Goal: Information Seeking & Learning: Learn about a topic

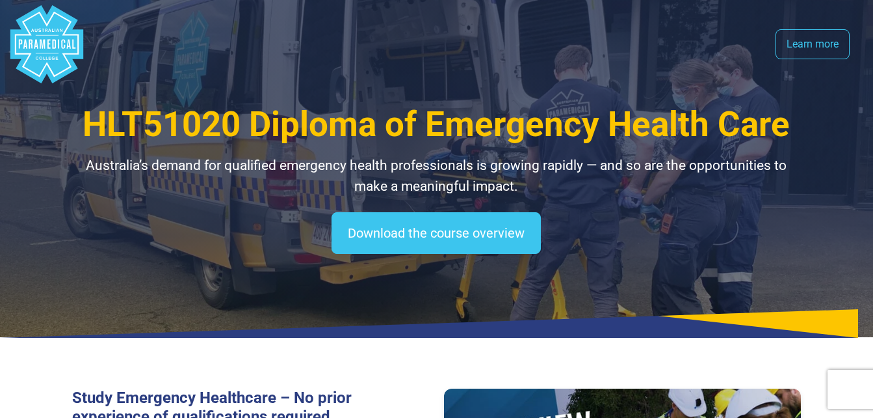
click at [54, 49] on polygon "Australian Paramedical College" at bounding box center [46, 44] width 73 height 78
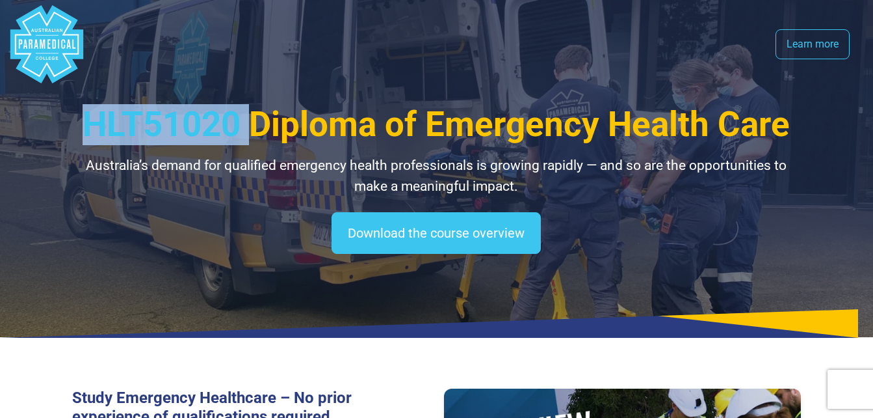
click at [54, 49] on polygon "Australian Paramedical College" at bounding box center [46, 44] width 73 height 78
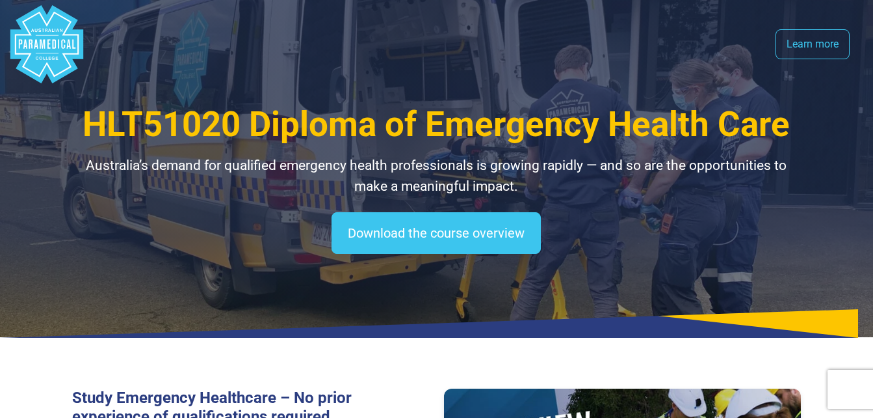
drag, startPoint x: 54, startPoint y: 49, endPoint x: 252, endPoint y: 69, distance: 199.4
click at [252, 69] on nav ".logo-block-c1{fill:#3CC5EE;} .logo-block-c2{fill:#FFF;} .logo-horizontal-c1{fi…" at bounding box center [437, 44] width 858 height 88
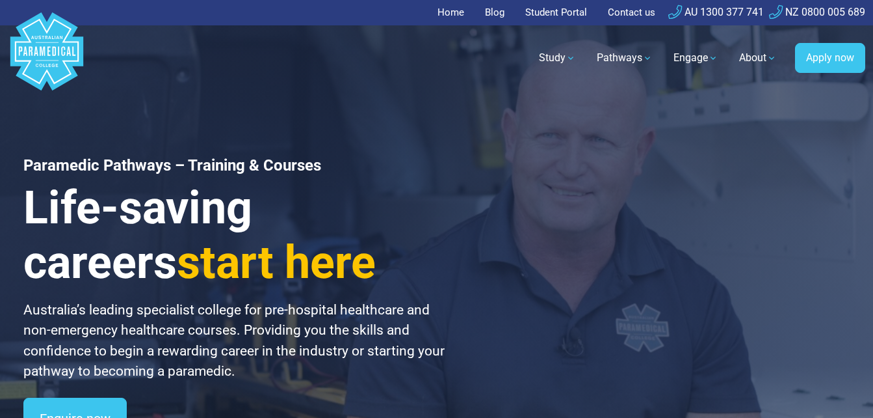
scroll to position [1, 0]
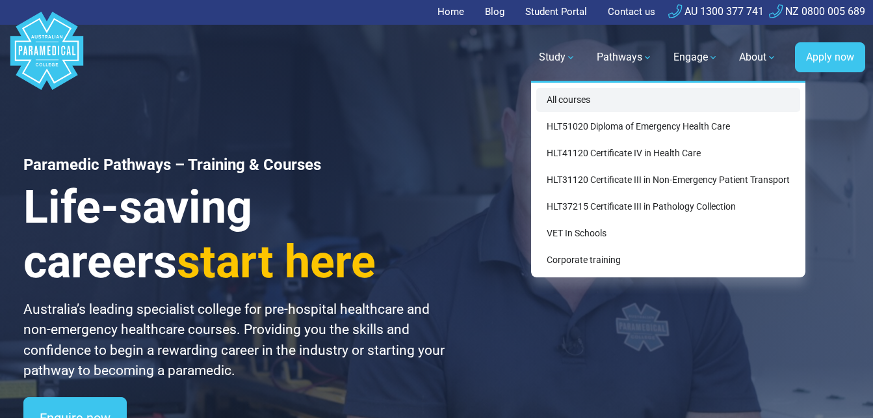
click at [553, 96] on link "All courses" at bounding box center [669, 100] width 264 height 24
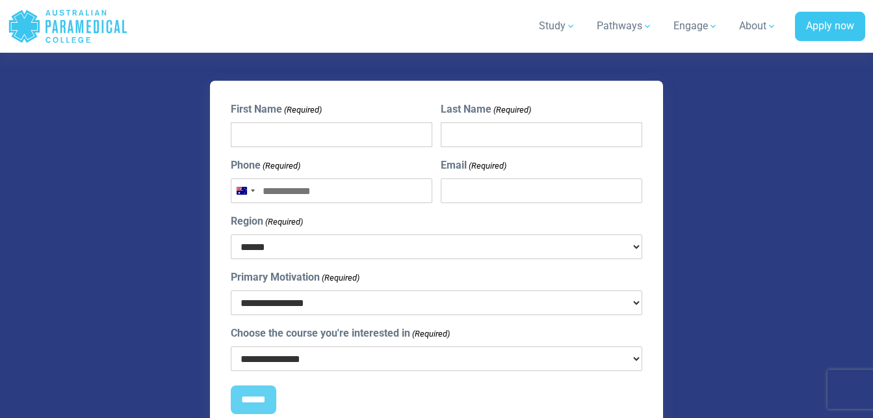
scroll to position [1480, 0]
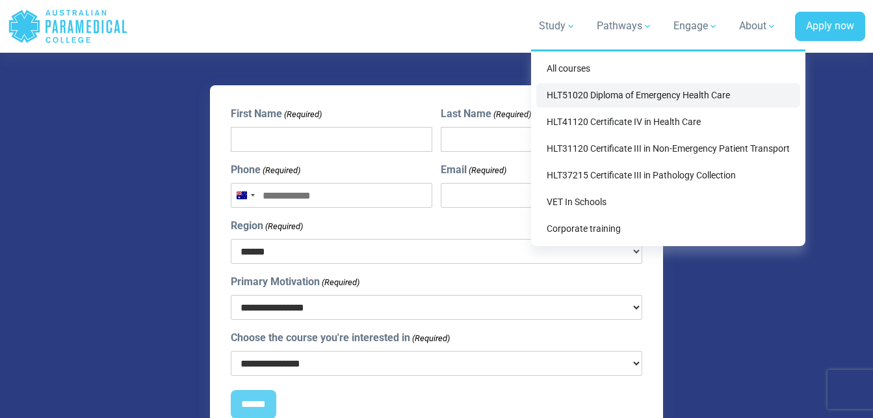
click at [580, 98] on link "HLT51020 Diploma of Emergency Health Care" at bounding box center [669, 95] width 264 height 24
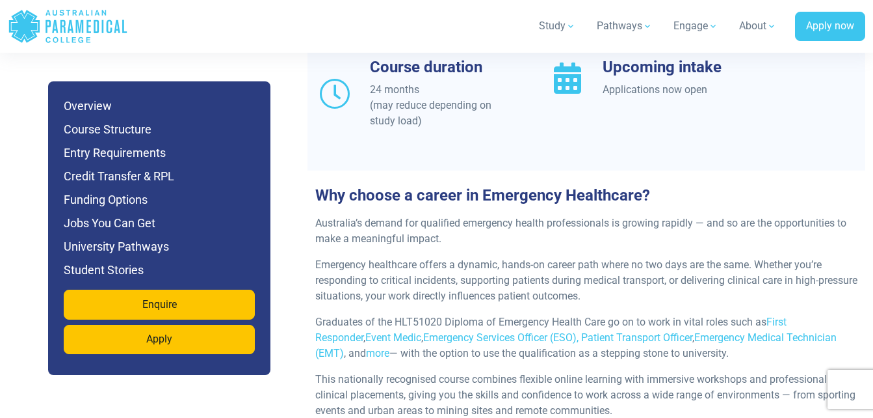
scroll to position [1430, 0]
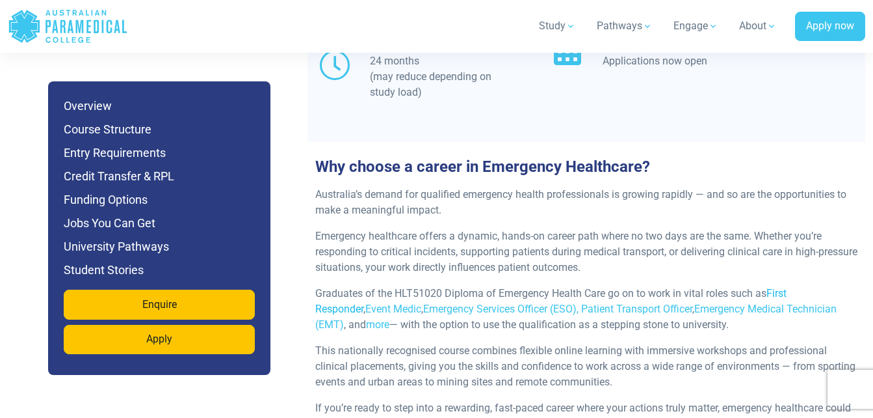
click at [787, 287] on link "First Responder" at bounding box center [551, 301] width 472 height 28
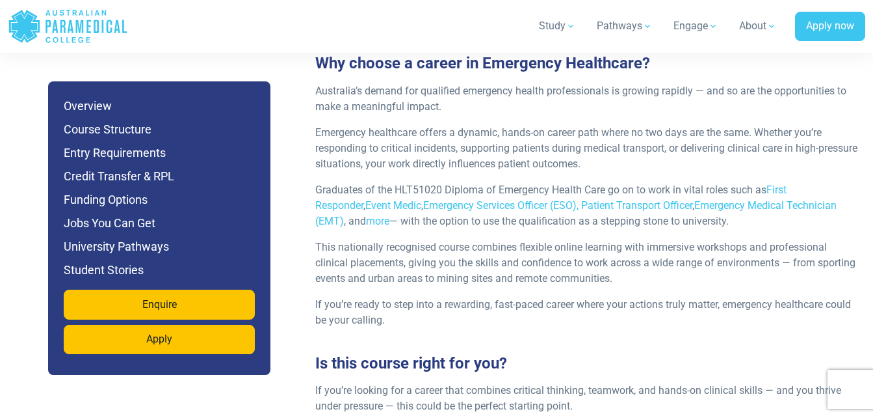
scroll to position [1534, 0]
click at [701, 198] on link "Emergency Medical Technician (EMT)" at bounding box center [576, 212] width 522 height 28
click at [462, 198] on link "Emergency Services Officer (ESO)," at bounding box center [500, 204] width 155 height 12
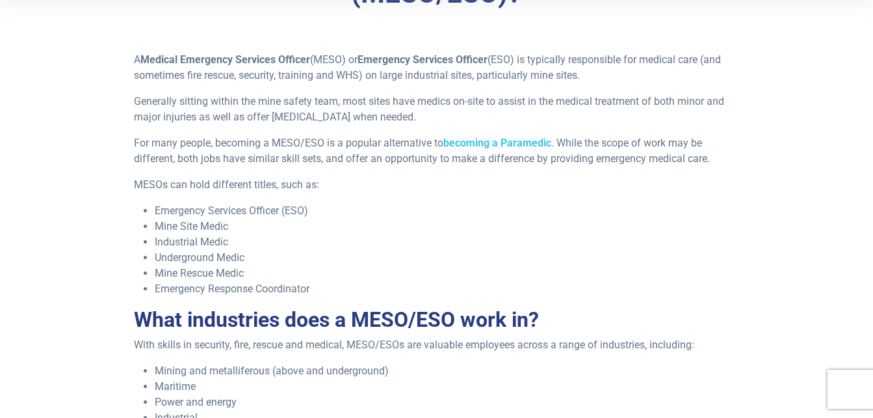
scroll to position [462, 0]
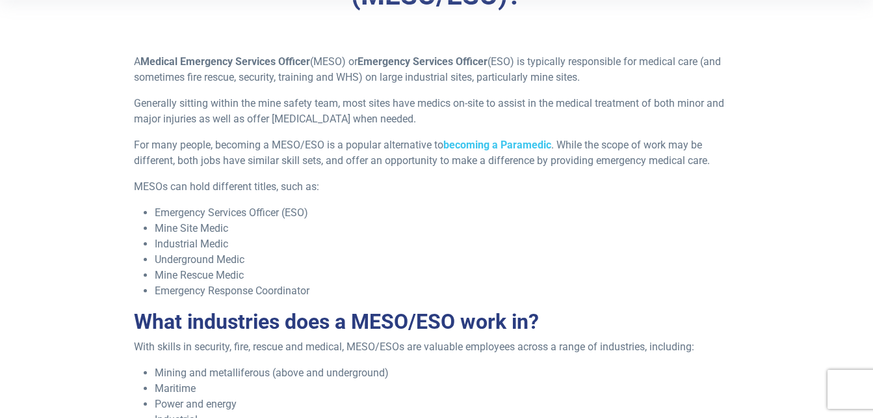
click at [362, 220] on li "Mine Site Medic" at bounding box center [447, 228] width 584 height 16
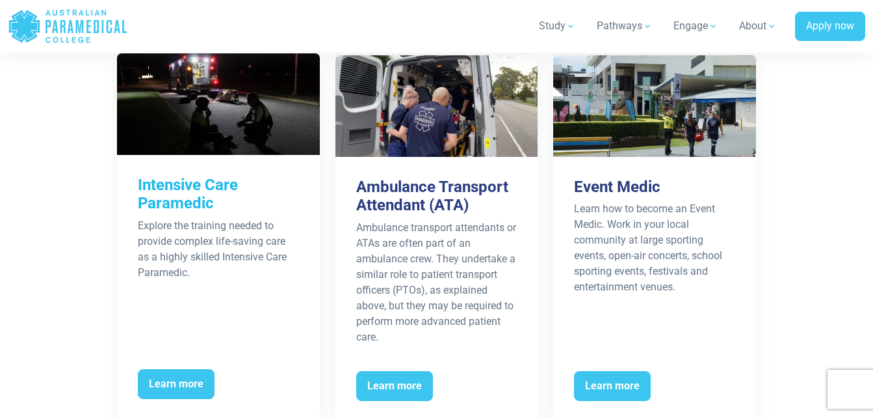
scroll to position [2587, 0]
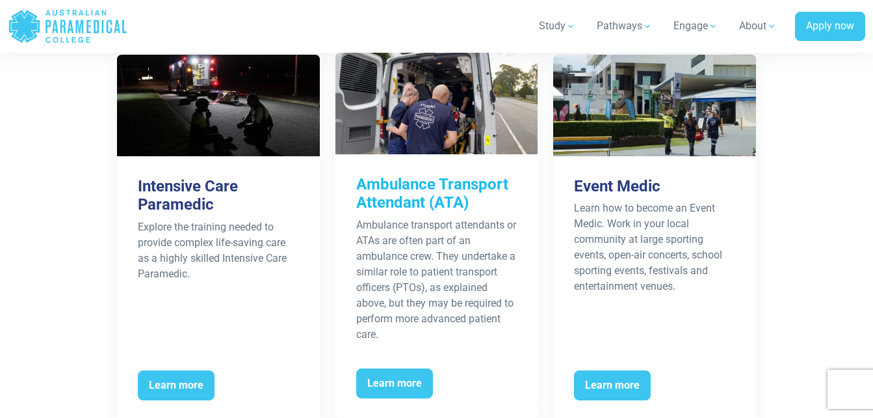
click at [411, 195] on h3 "Ambulance Transport Attendant (ATA)" at bounding box center [436, 194] width 161 height 38
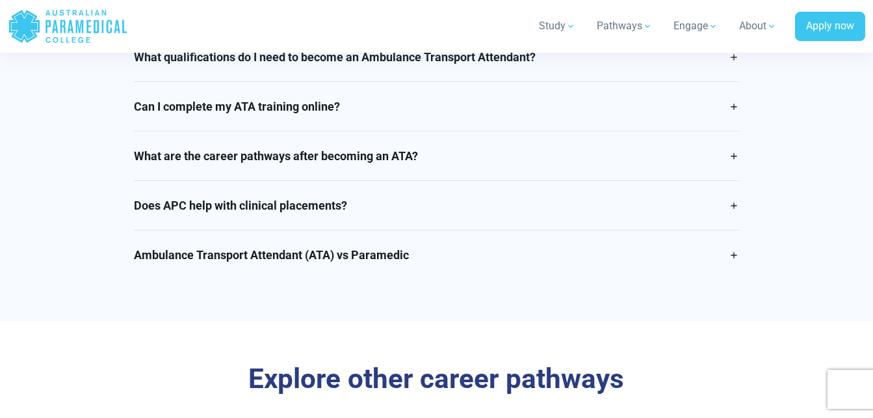
scroll to position [2254, 0]
click at [729, 120] on link "Can I complete my ATA training online?" at bounding box center [436, 105] width 605 height 49
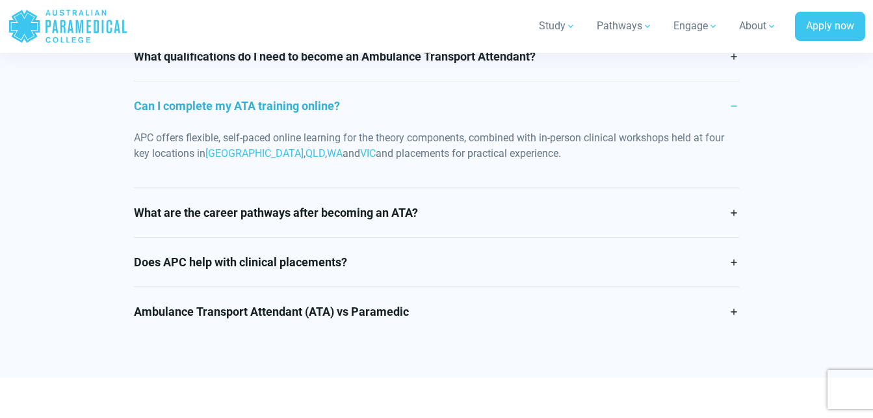
click at [729, 120] on link "Can I complete my ATA training online?" at bounding box center [436, 105] width 605 height 49
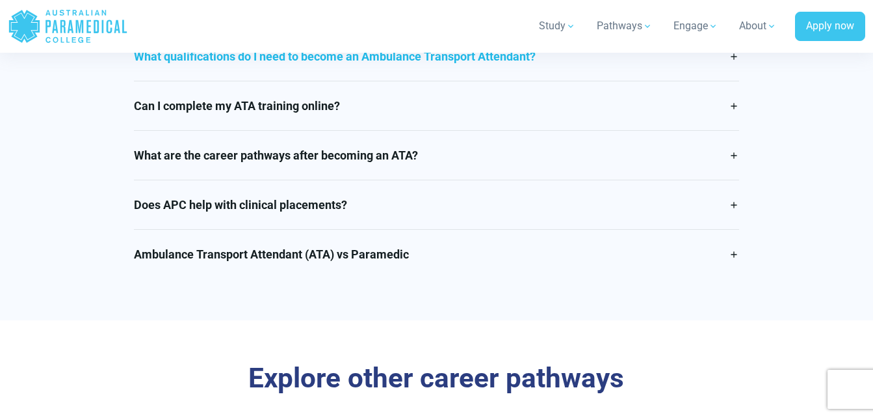
click at [732, 65] on link "What qualifications do I need to become an Ambulance Transport Attendant?" at bounding box center [436, 56] width 605 height 49
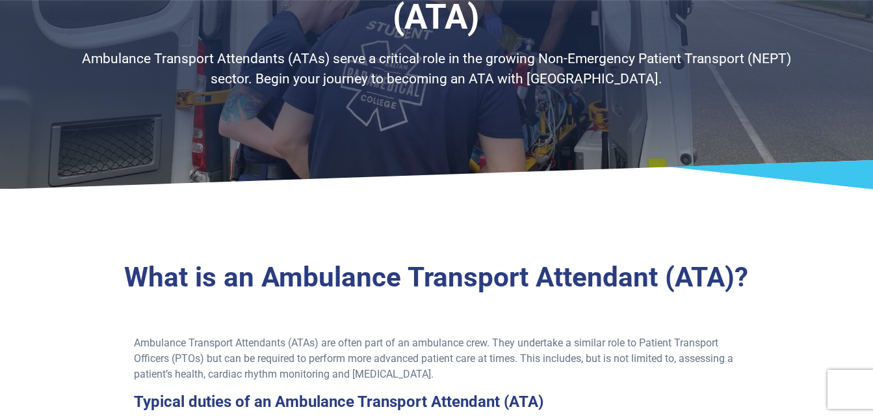
scroll to position [0, 0]
